Goal: Information Seeking & Learning: Find specific fact

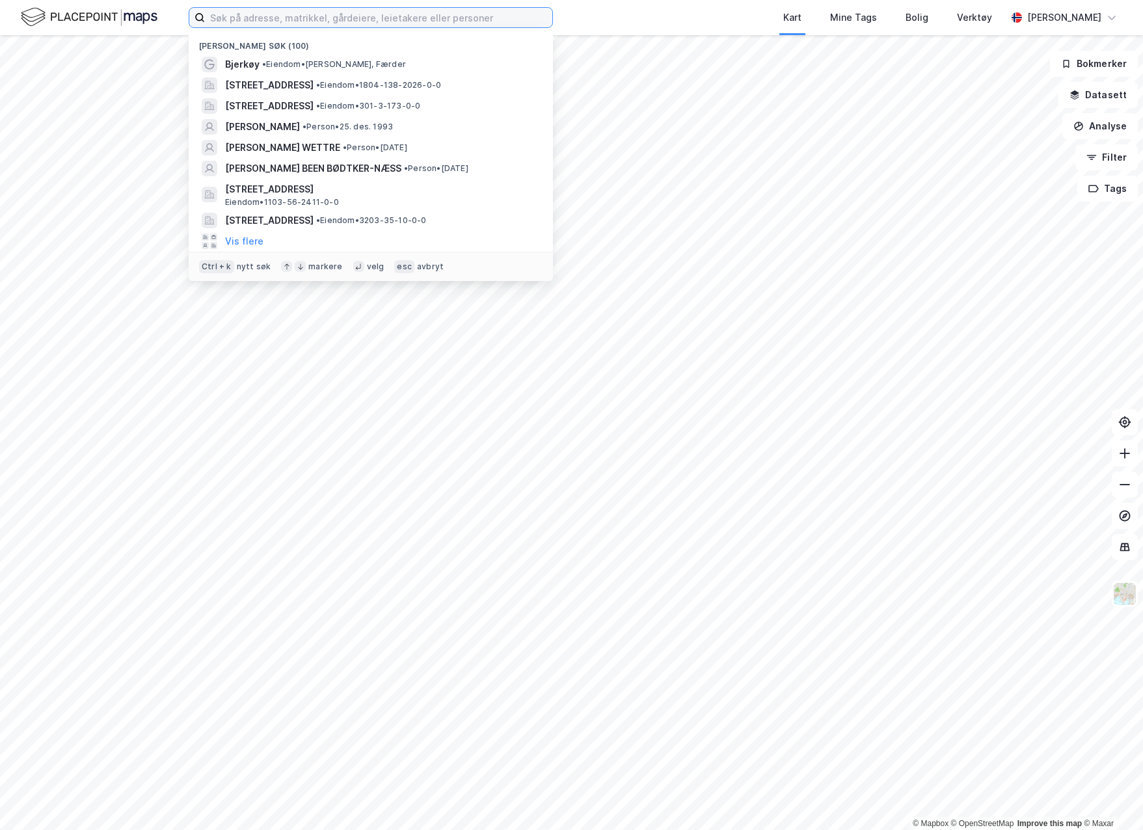
click at [351, 23] on input at bounding box center [378, 18] width 347 height 20
paste input "[PERSON_NAME],"
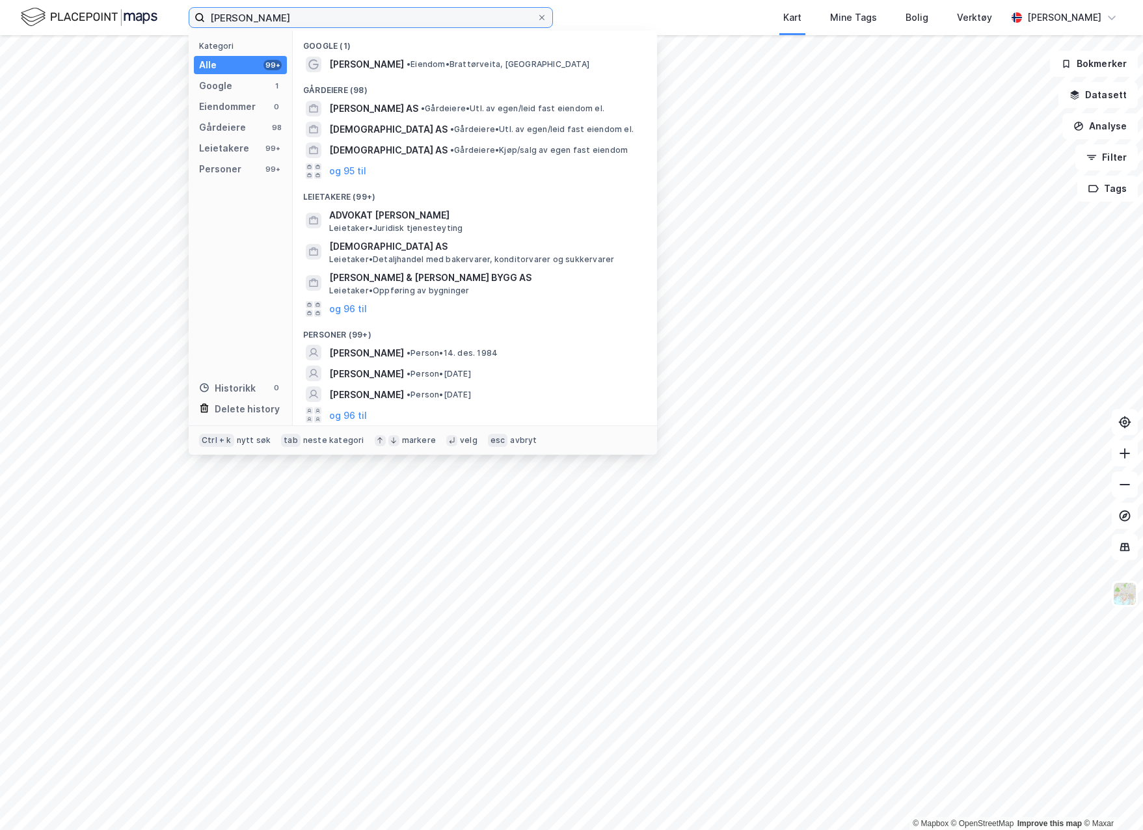
type input "[PERSON_NAME]"
click at [404, 355] on span "[PERSON_NAME]" at bounding box center [366, 353] width 75 height 16
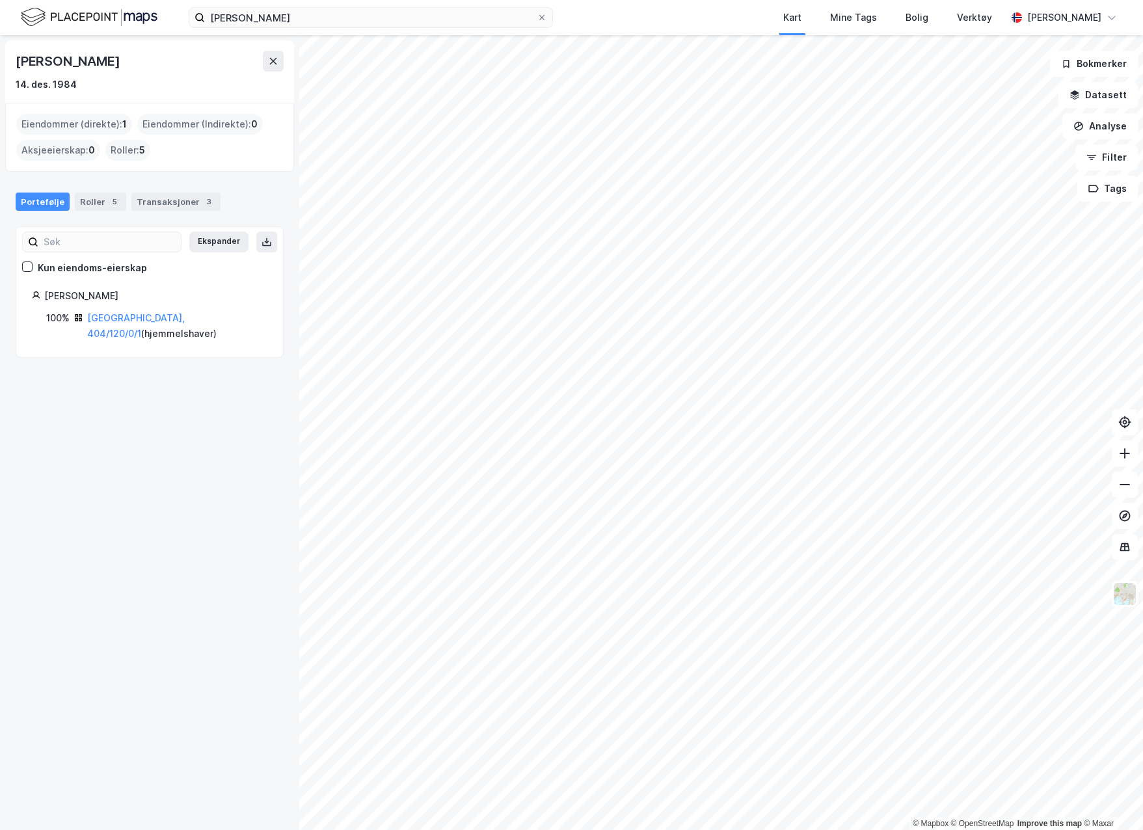
click at [188, 207] on div "Transaksjoner 3" at bounding box center [175, 202] width 89 height 18
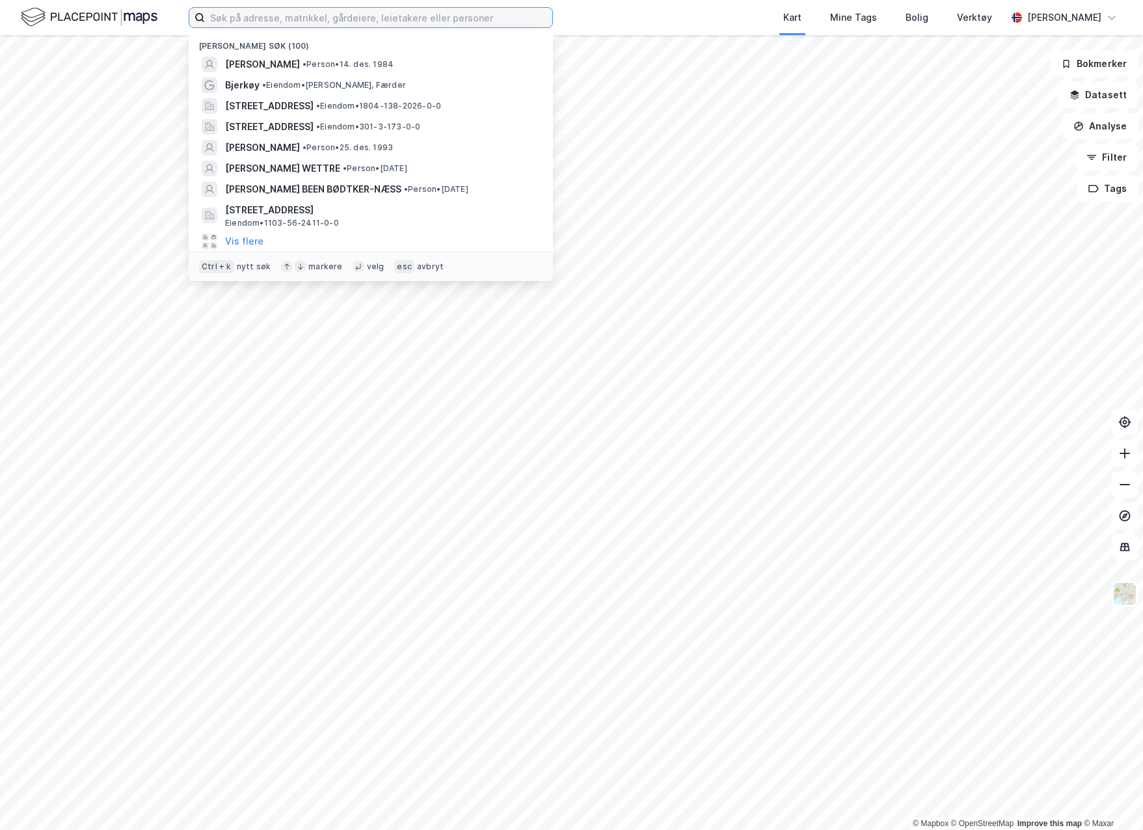
click at [388, 21] on input at bounding box center [378, 18] width 347 height 20
paste input "Kristian Dahlberg Hauge"
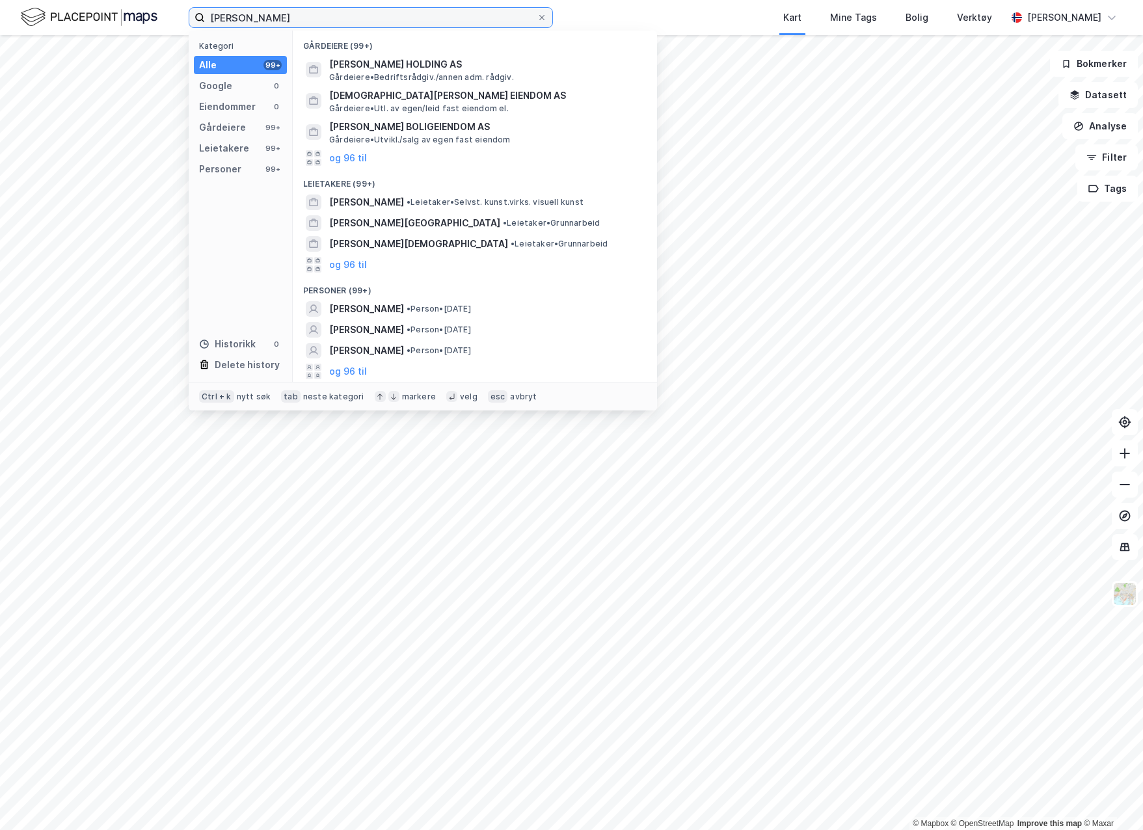
type input "Kristian Dahlberg Hauge"
click at [471, 310] on span "• Person • 3. sep. 1977" at bounding box center [438, 309] width 64 height 10
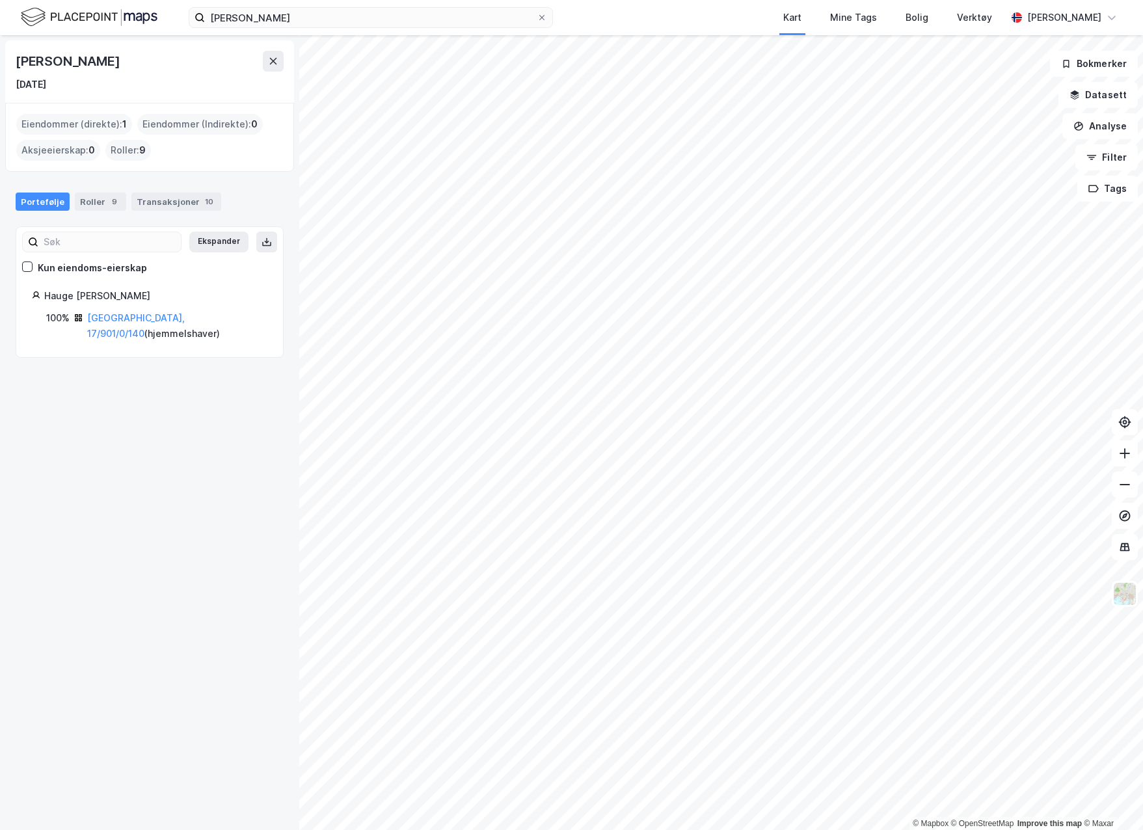
click at [164, 205] on div "Transaksjoner 10" at bounding box center [176, 202] width 90 height 18
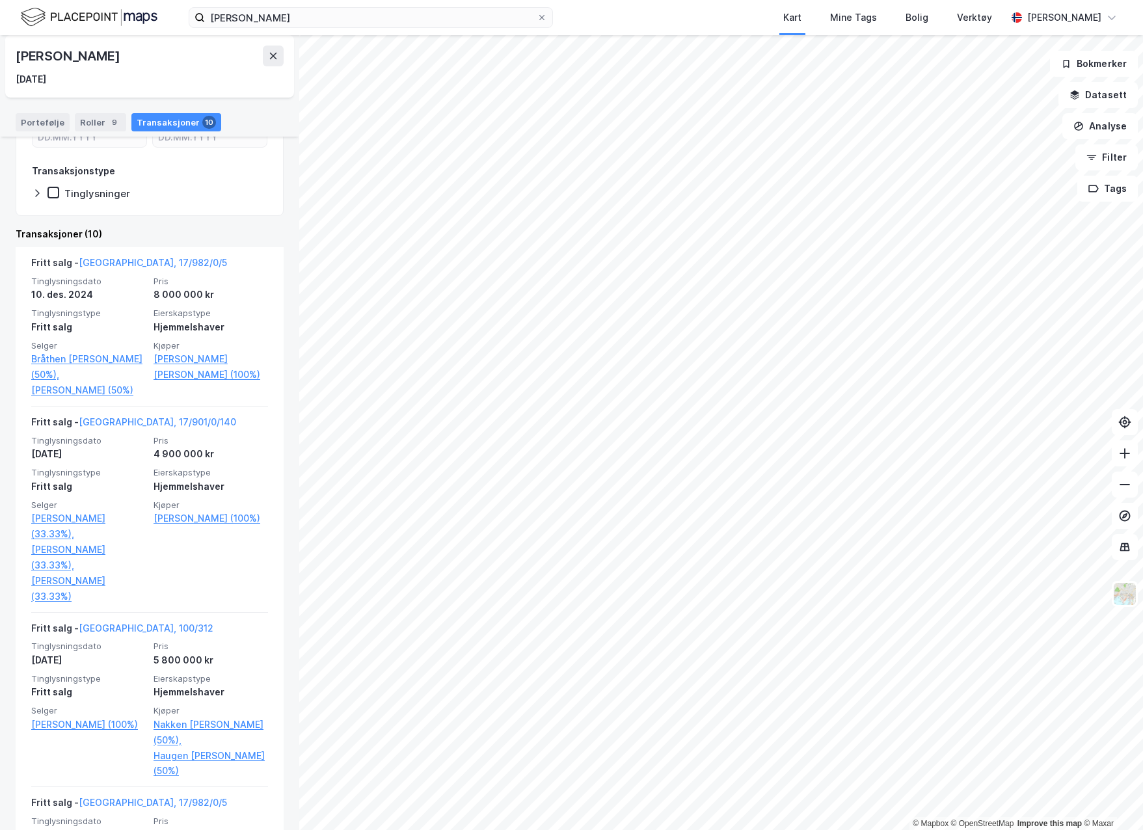
scroll to position [325, 0]
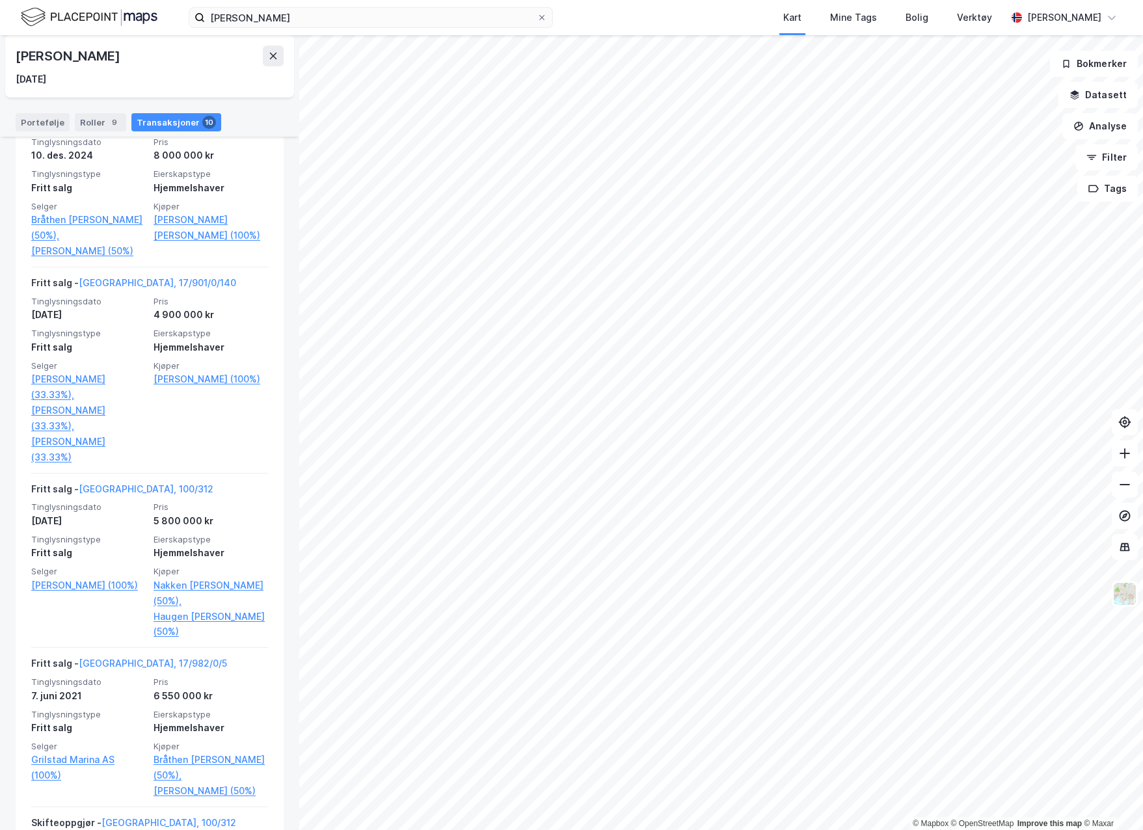
click at [200, 752] on link "Bråthen Lill Eva Jonsen (50%)," at bounding box center [210, 767] width 114 height 31
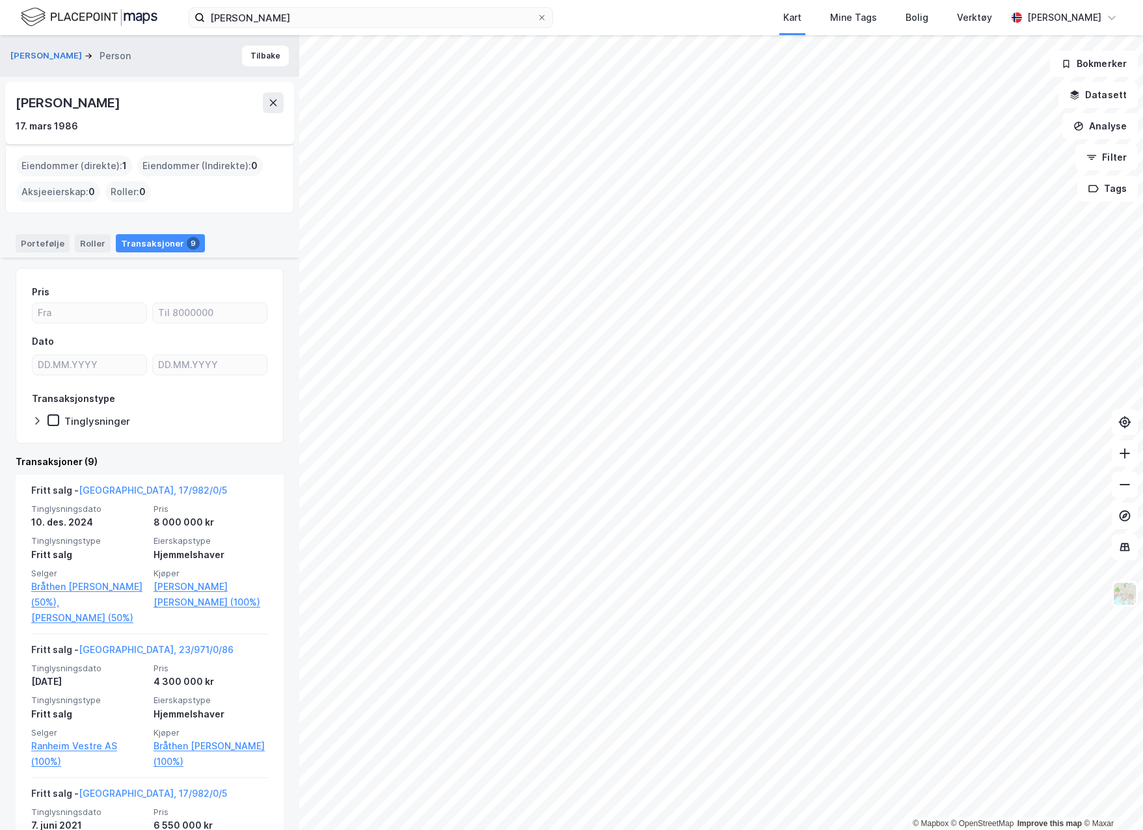
scroll to position [130, 0]
